Goal: Entertainment & Leisure: Consume media (video, audio)

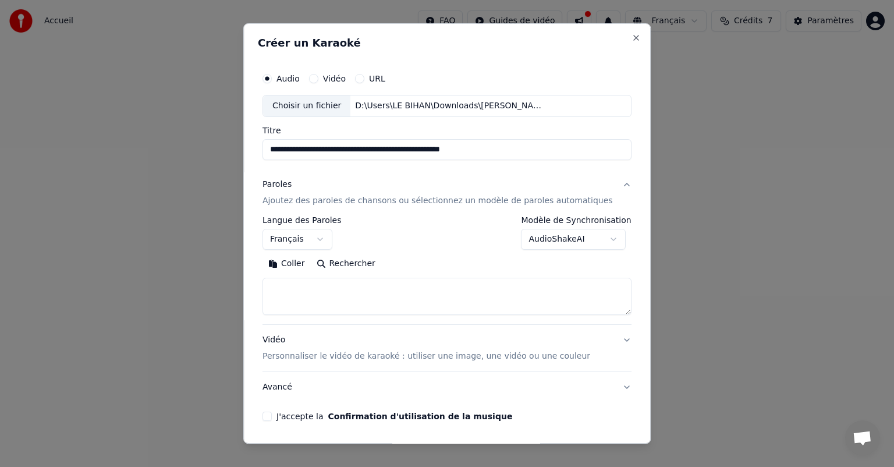
select select "**"
select select
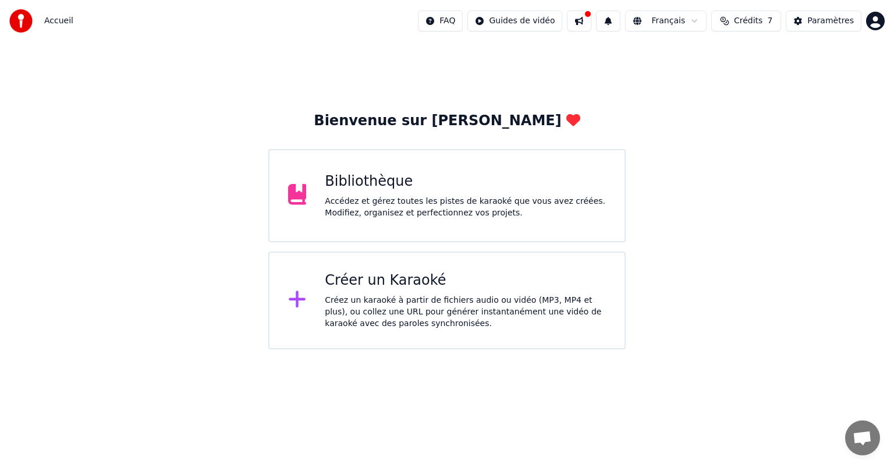
click at [386, 200] on div "Accédez et gérez toutes les pistes de karaoké que vous avez créées. Modifiez, o…" at bounding box center [465, 207] width 281 height 23
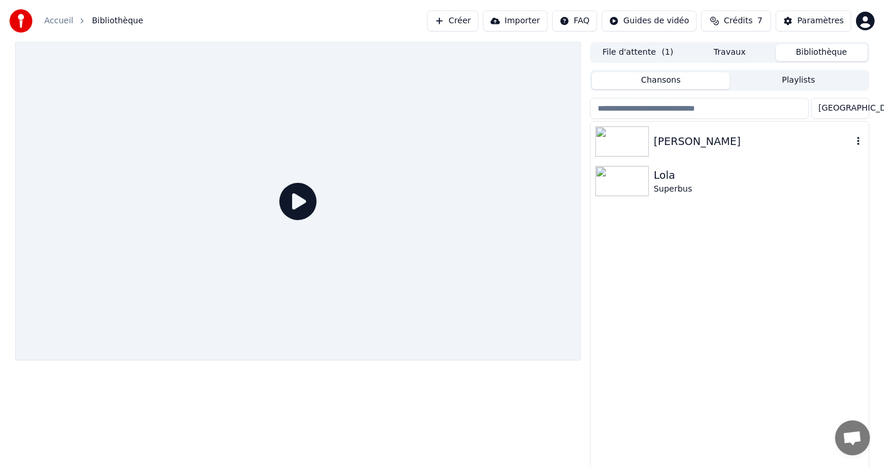
click at [668, 145] on div "[PERSON_NAME]" at bounding box center [753, 141] width 198 height 16
